Goal: Navigation & Orientation: Find specific page/section

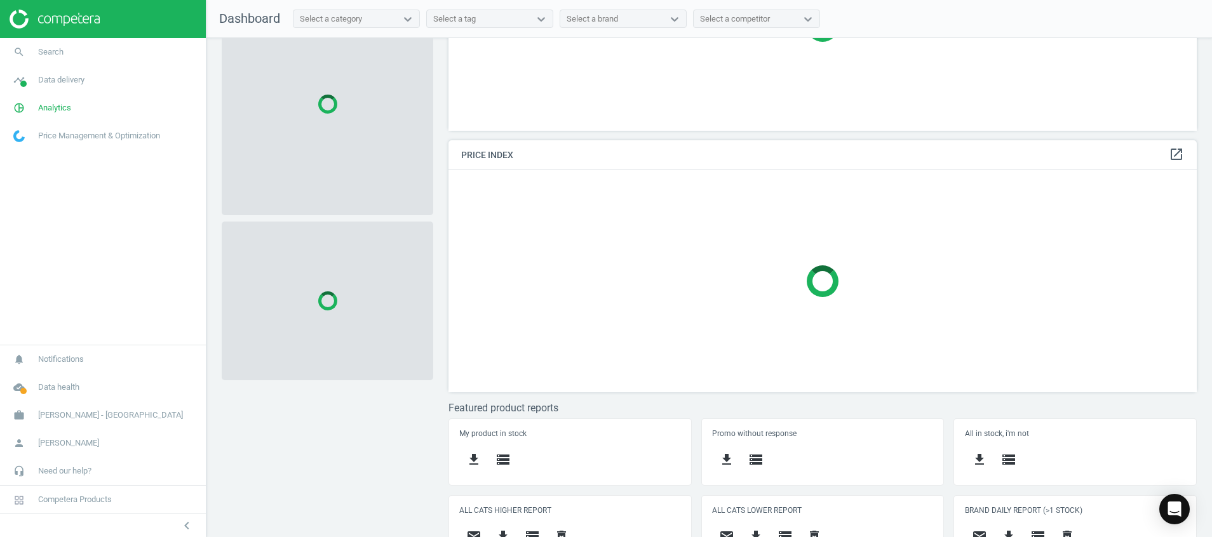
scroll to position [189, 0]
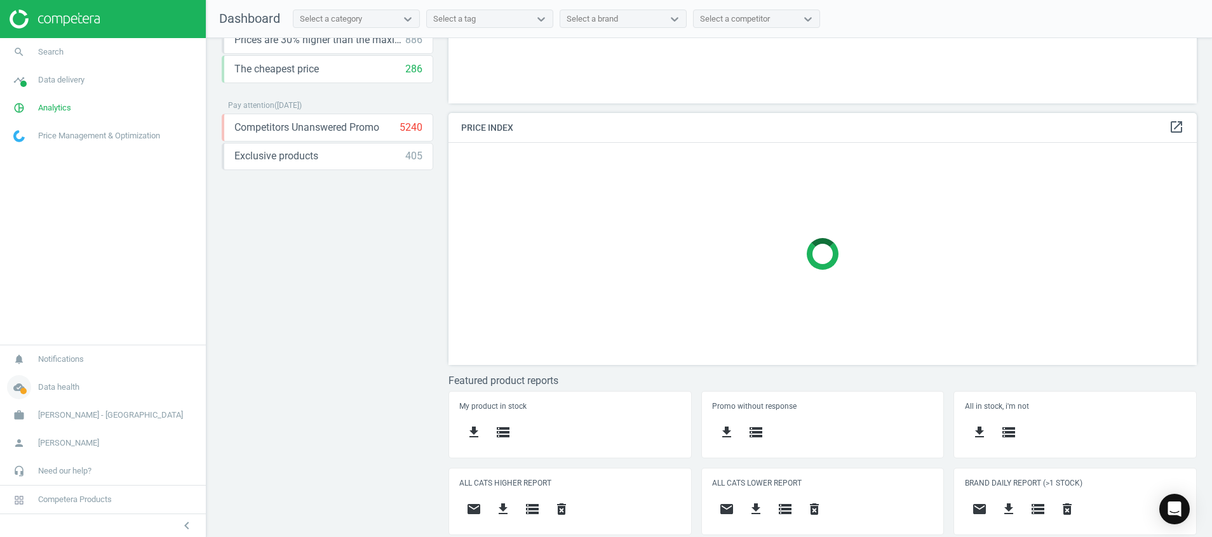
click at [17, 392] on icon "cloud_done" at bounding box center [19, 387] width 24 height 24
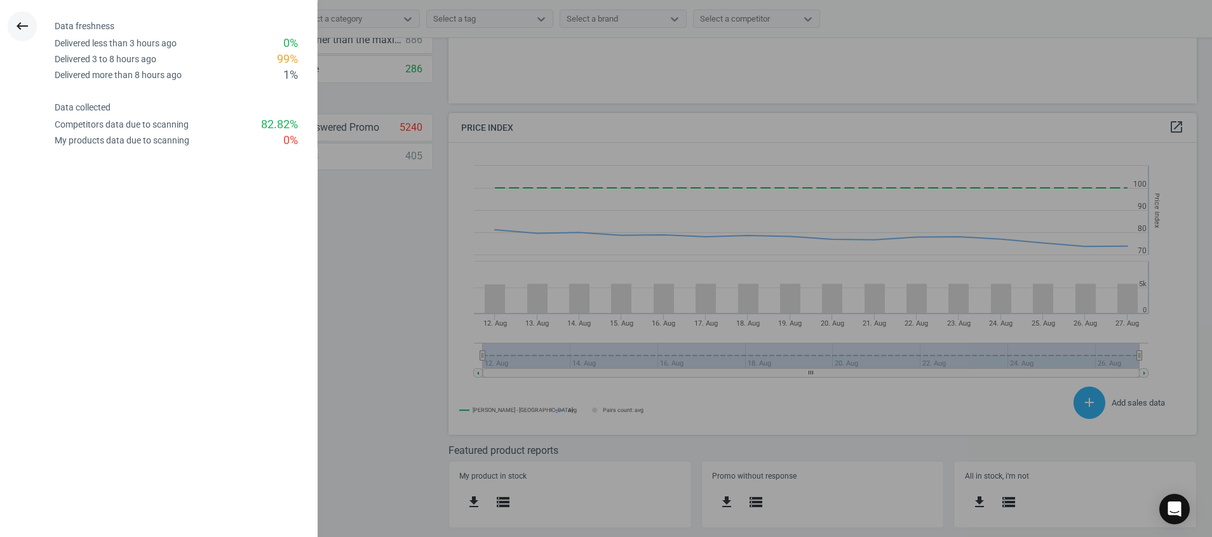
scroll to position [322, 763]
click at [16, 22] on icon "keyboard_backspace" at bounding box center [22, 25] width 15 height 15
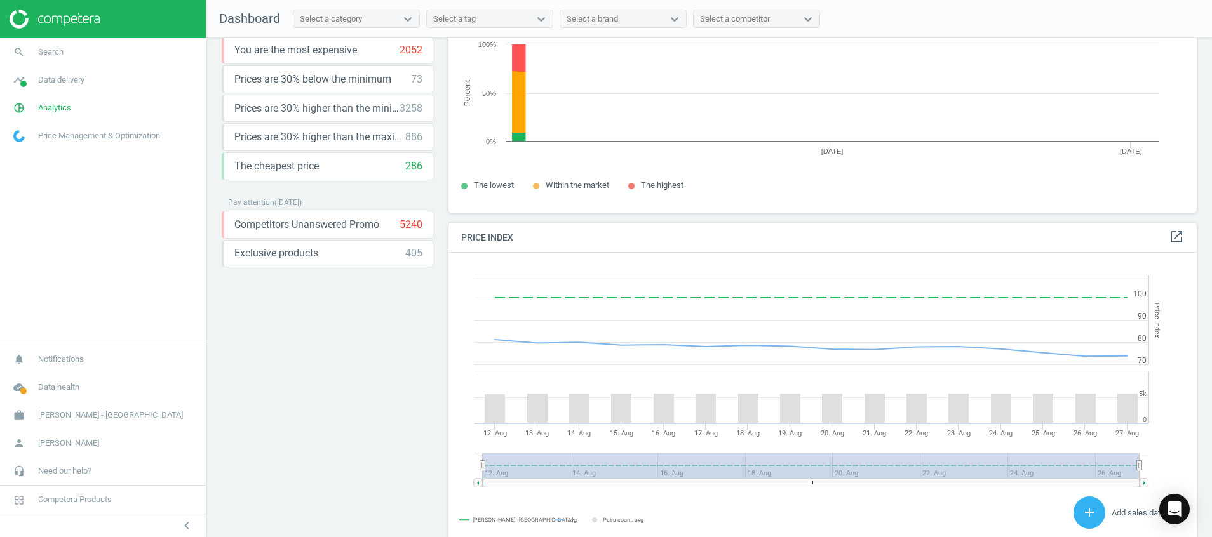
scroll to position [0, 0]
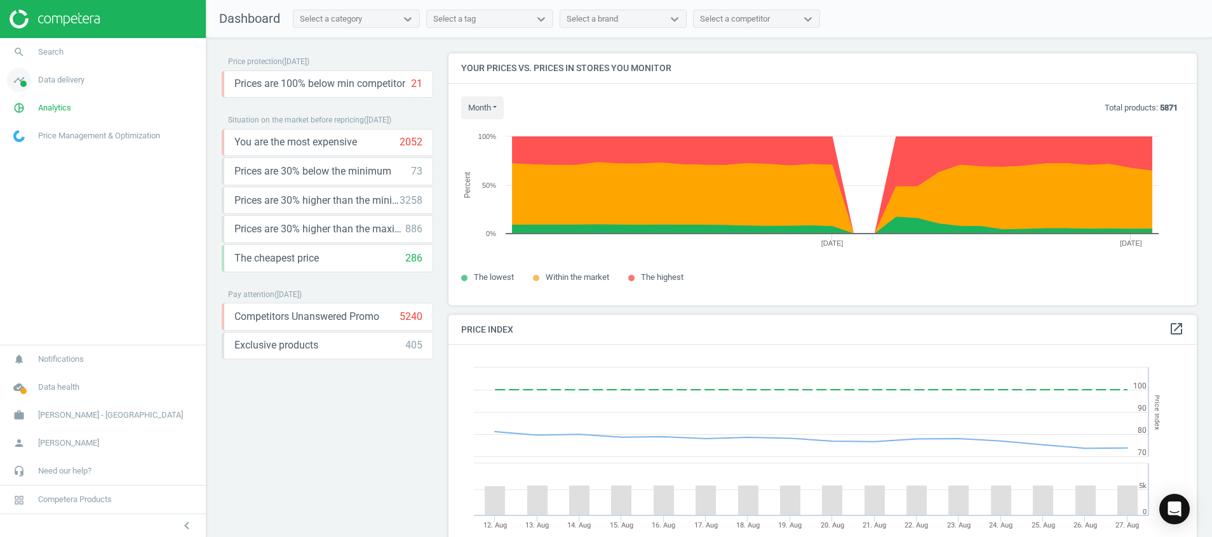
click at [20, 78] on icon "timeline" at bounding box center [19, 80] width 24 height 24
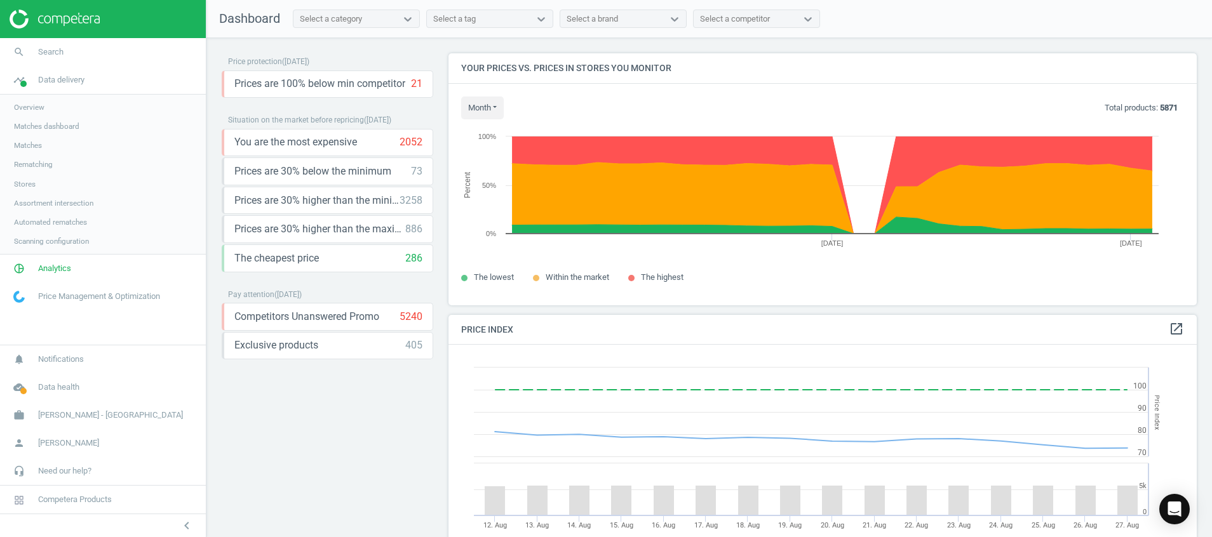
click at [28, 179] on span "Stores" at bounding box center [25, 184] width 22 height 10
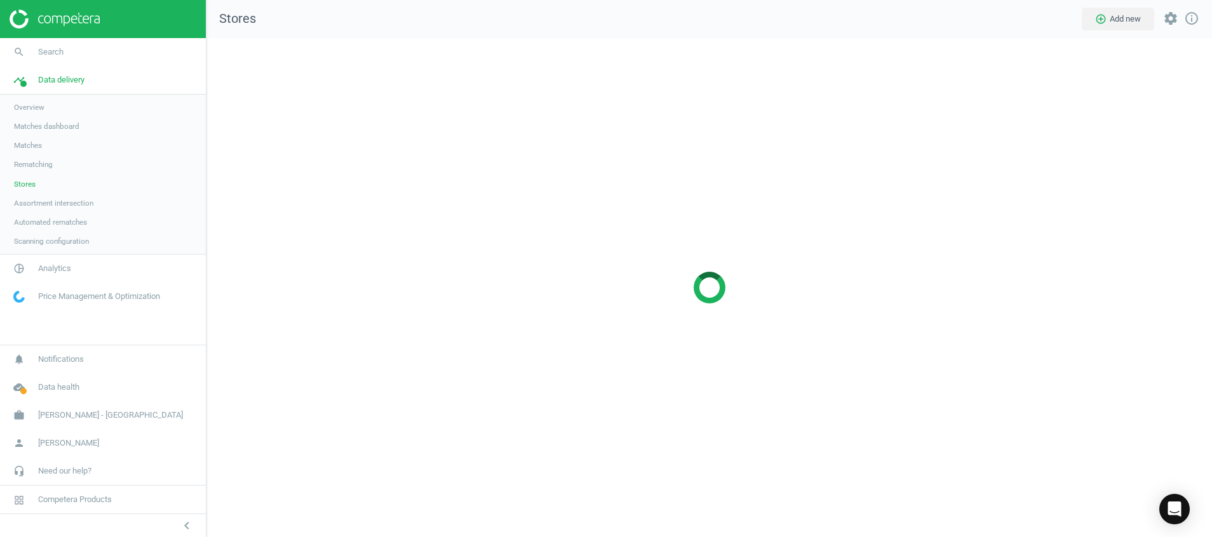
scroll to position [529, 1035]
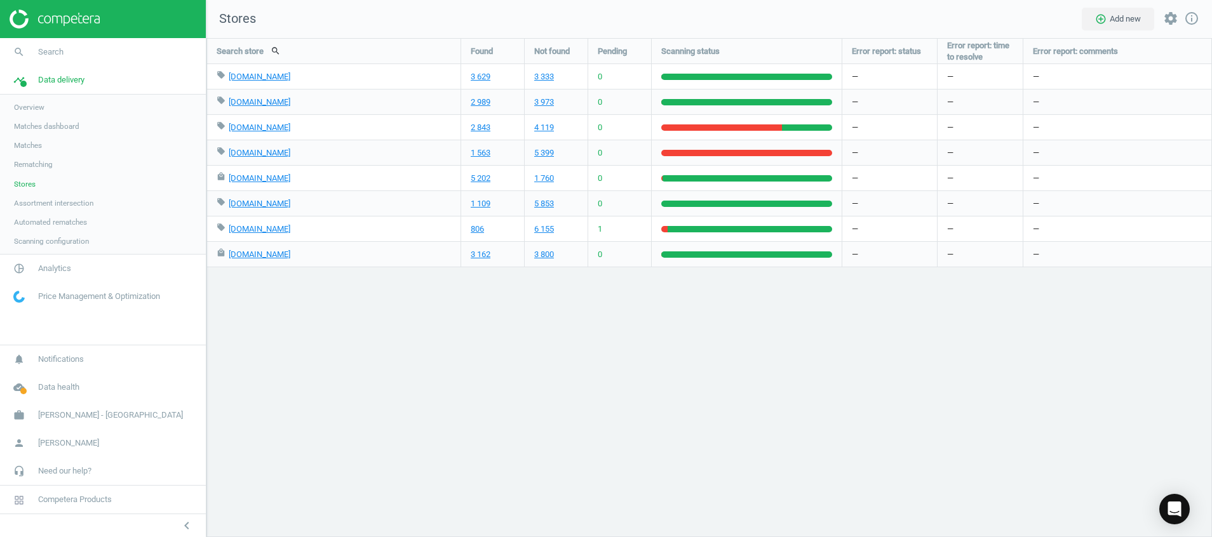
click at [47, 23] on img at bounding box center [55, 19] width 90 height 19
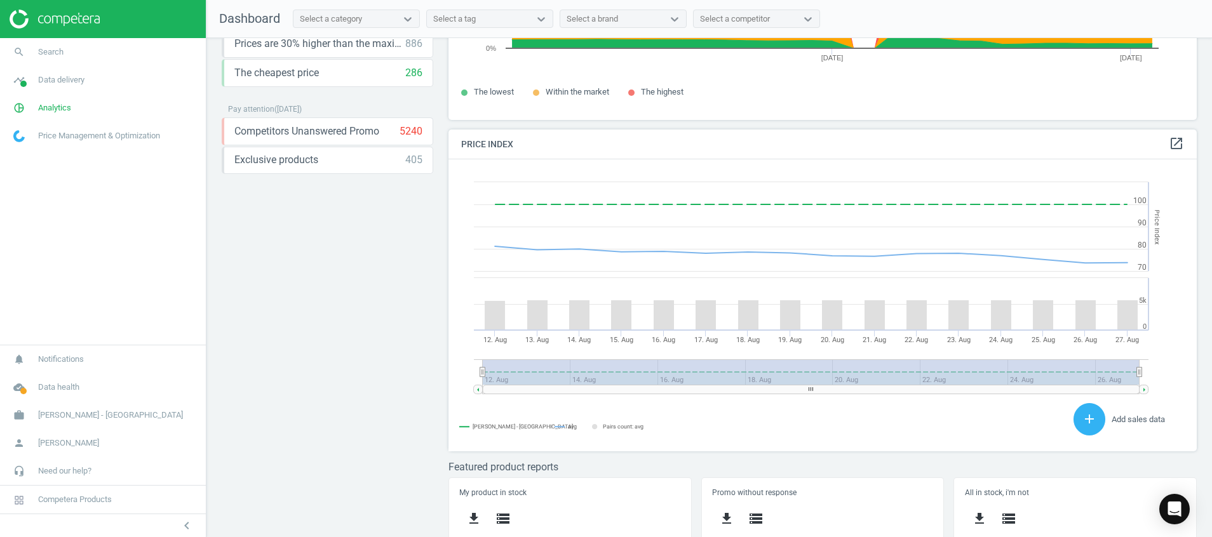
scroll to position [272, 0]
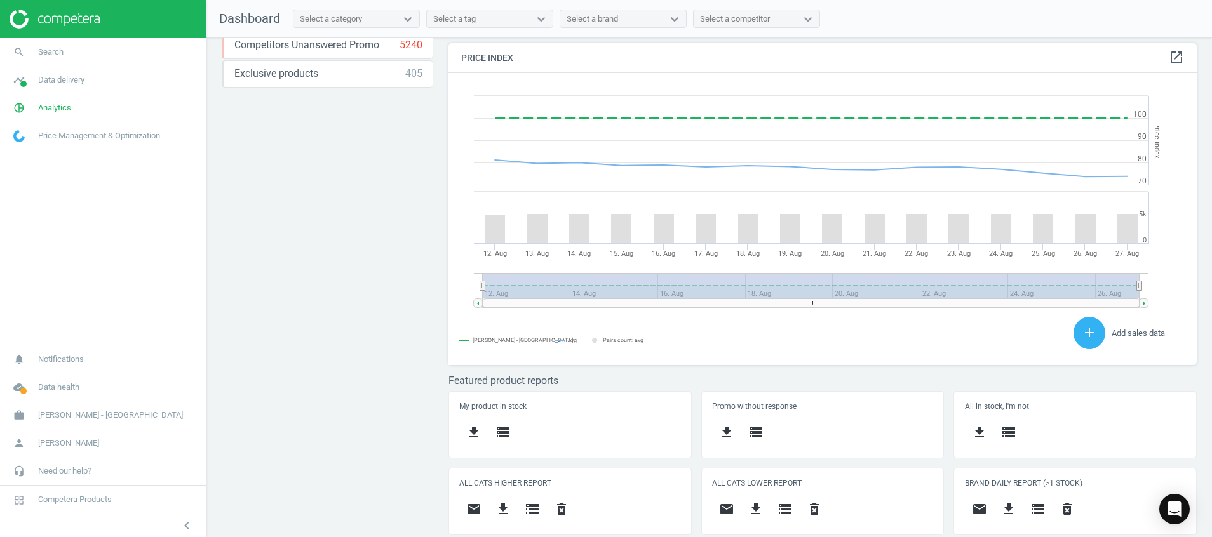
click at [52, 18] on img at bounding box center [55, 19] width 90 height 19
click at [308, 302] on div "Price protection ( 27.08.25 ) Prices are 100% below min competitor 19 keyboard_…" at bounding box center [708, 290] width 1005 height 505
click at [25, 384] on icon "cloud_done" at bounding box center [19, 387] width 24 height 24
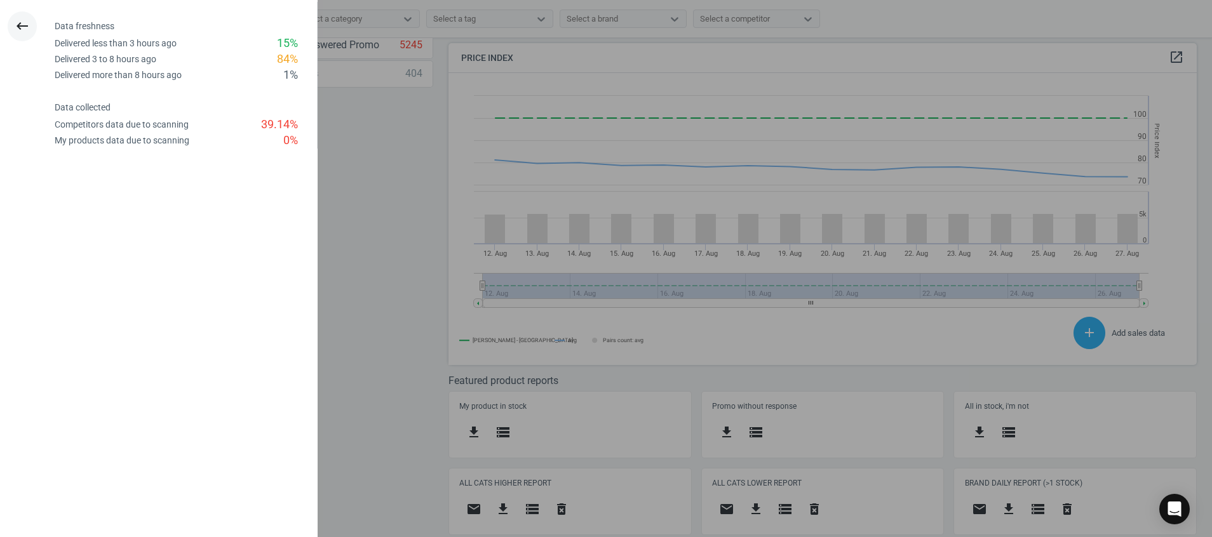
click at [17, 27] on icon "keyboard_backspace" at bounding box center [22, 25] width 15 height 15
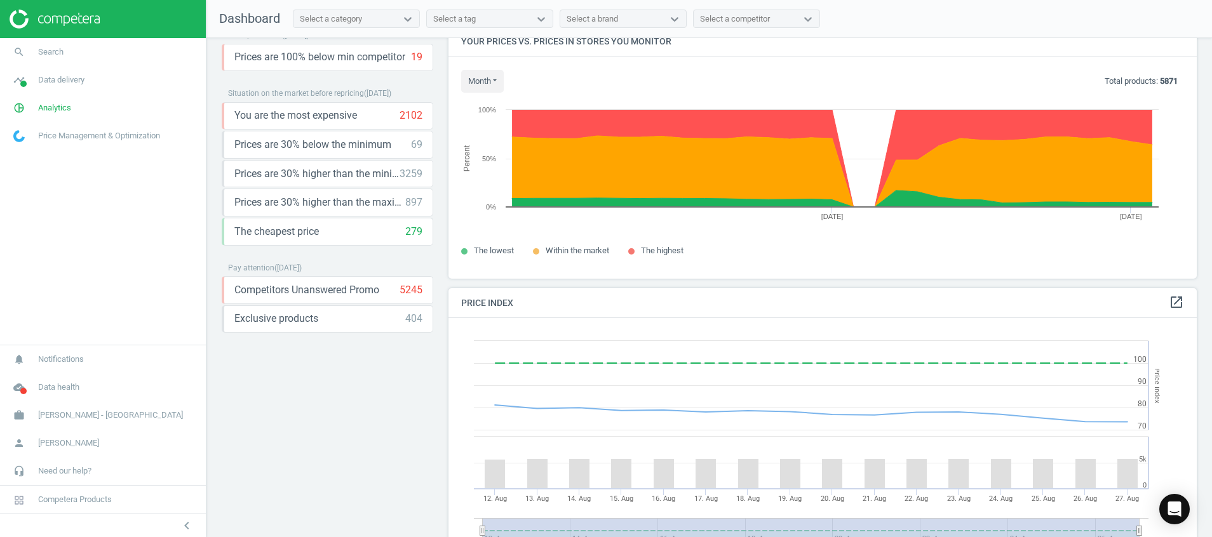
scroll to position [0, 0]
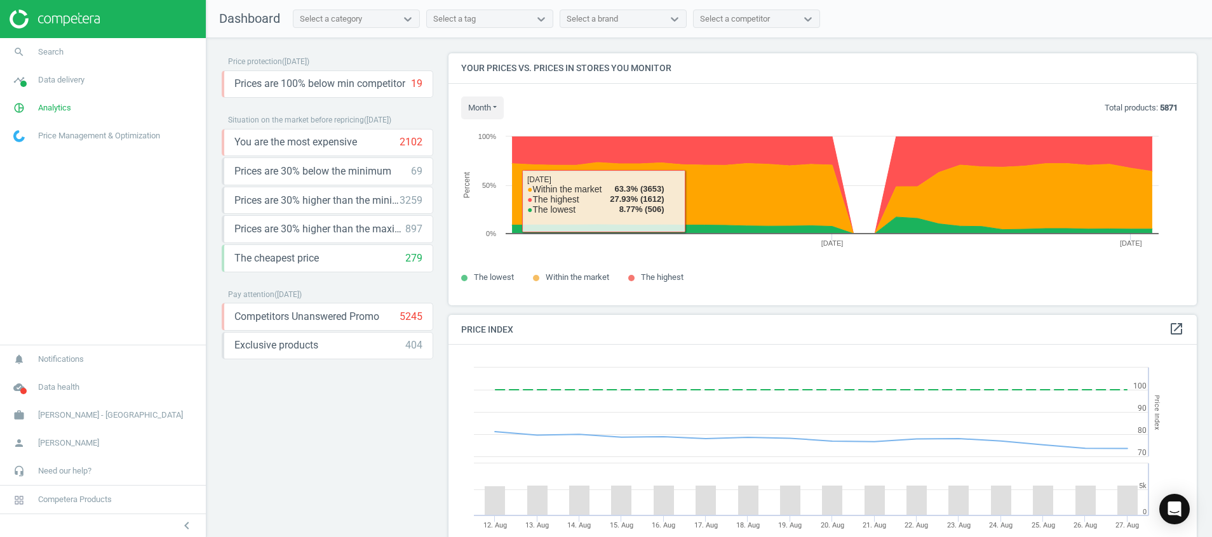
click at [304, 389] on div "Price protection ( 27.08.25 ) Prices are 100% below min competitor 19 keyboard_…" at bounding box center [327, 290] width 211 height 475
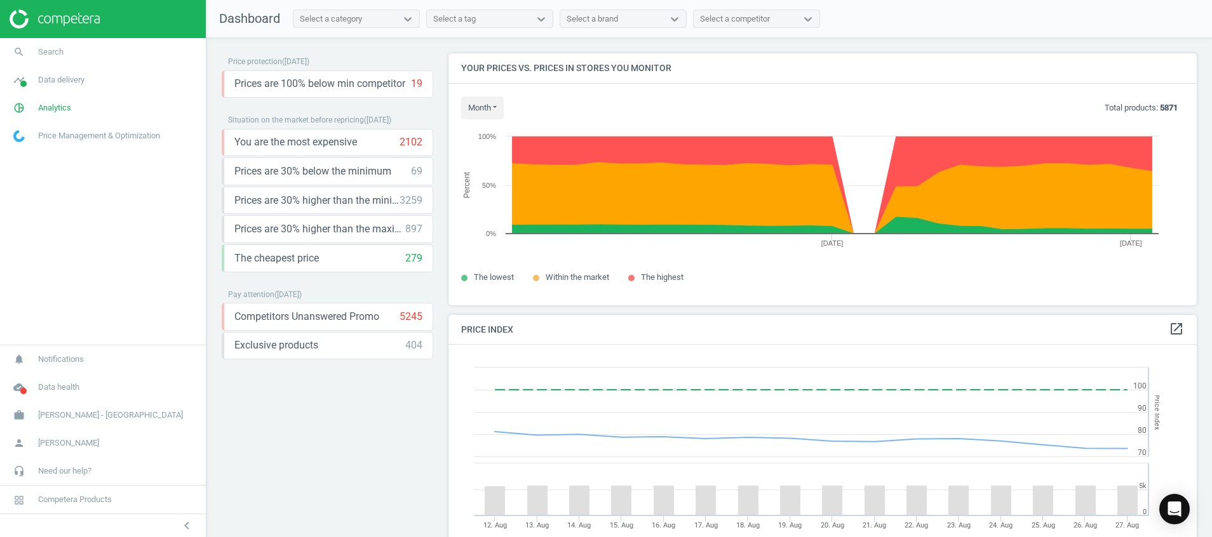
click at [323, 450] on div "Price protection ( 27.08.25 ) Prices are 100% below min competitor 19 keyboard_…" at bounding box center [327, 290] width 211 height 475
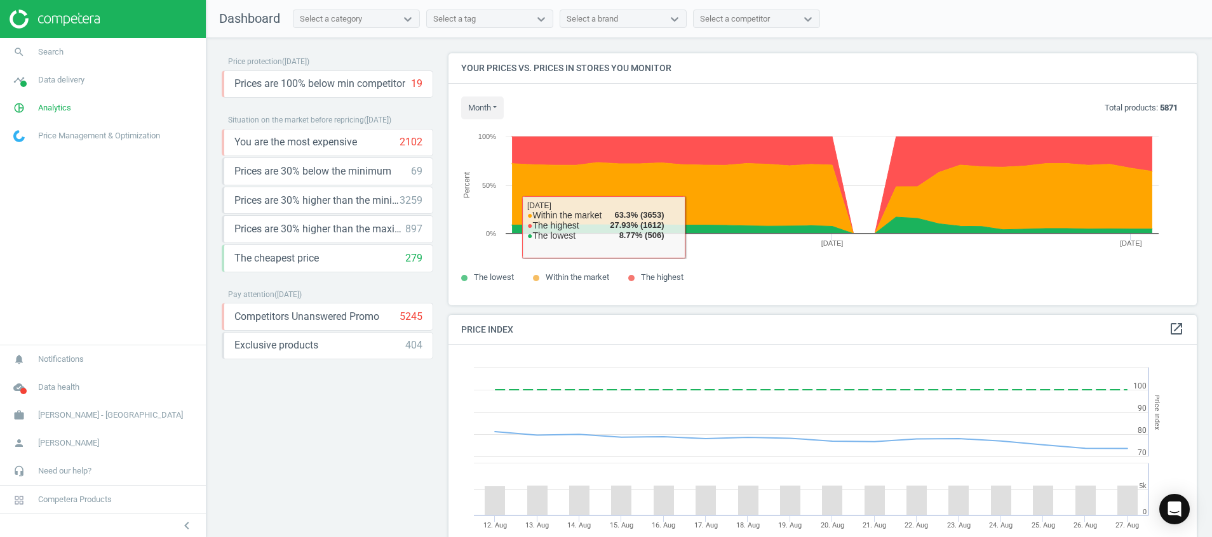
scroll to position [272, 0]
